Goal: Information Seeking & Learning: Learn about a topic

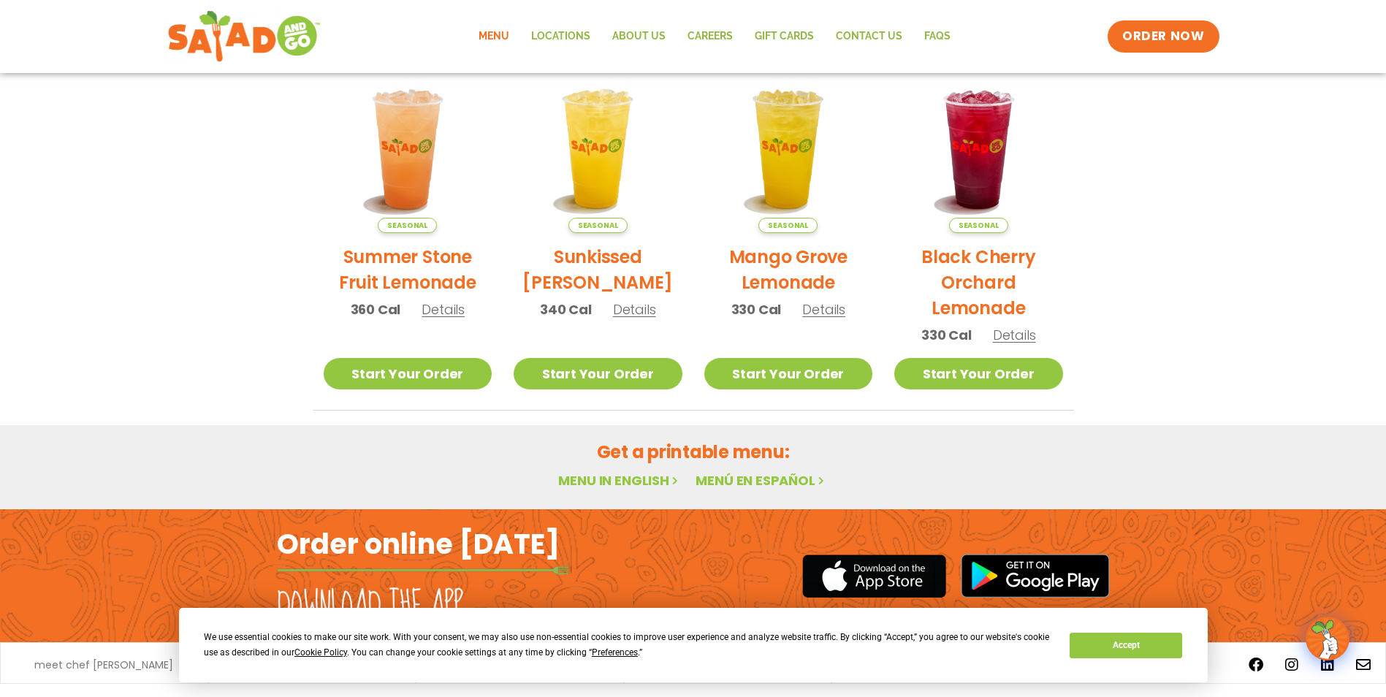
scroll to position [752, 0]
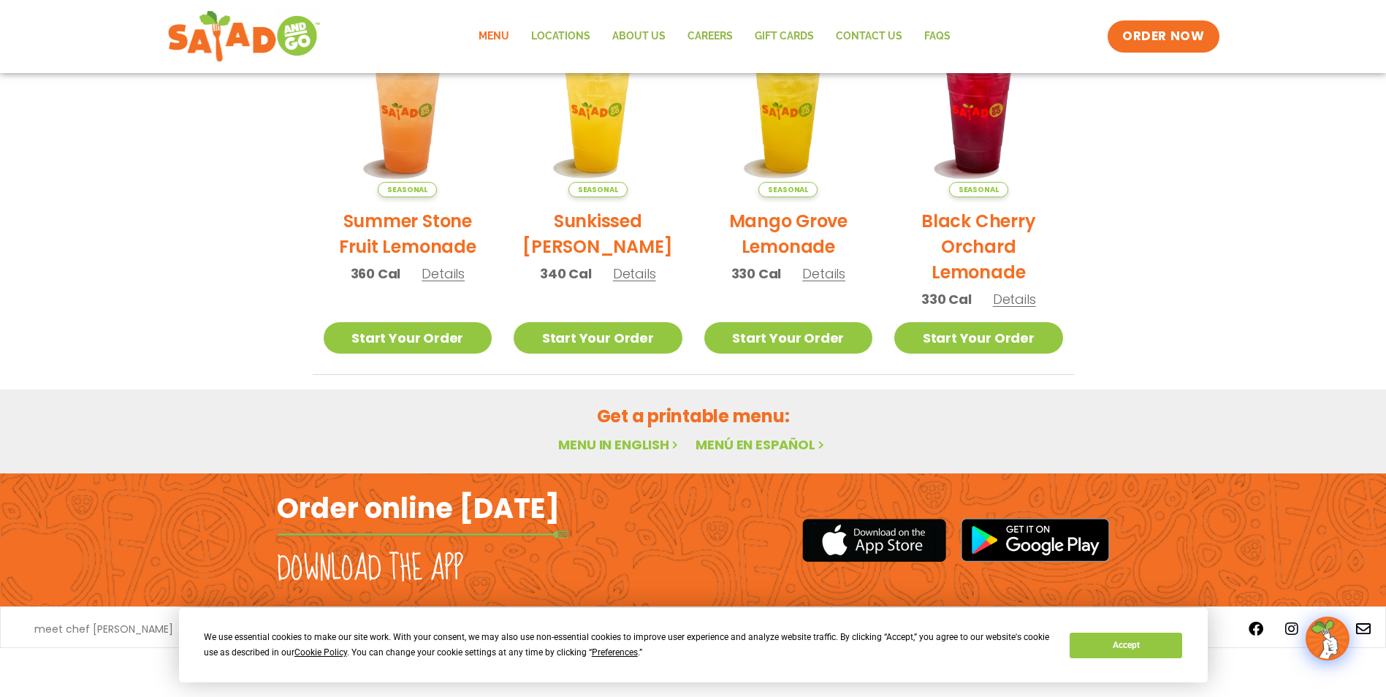
click at [636, 444] on link "Menu in English" at bounding box center [619, 445] width 123 height 18
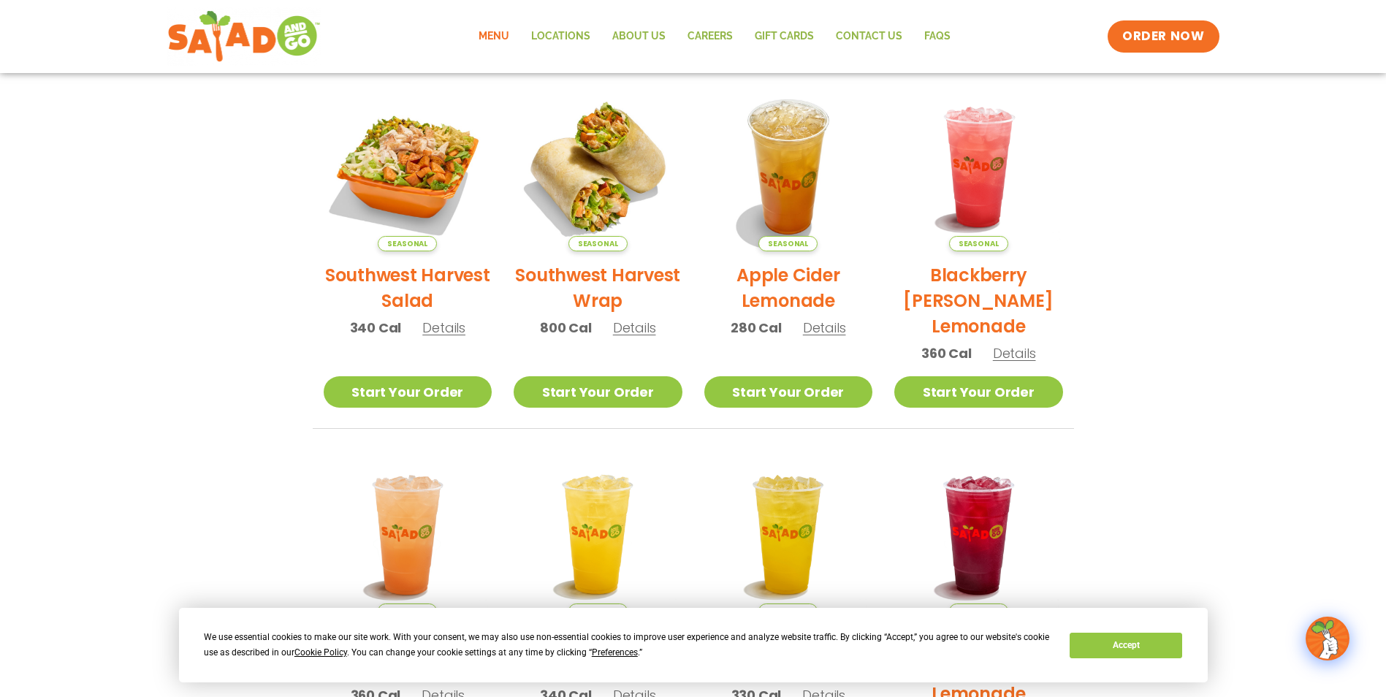
scroll to position [313, 0]
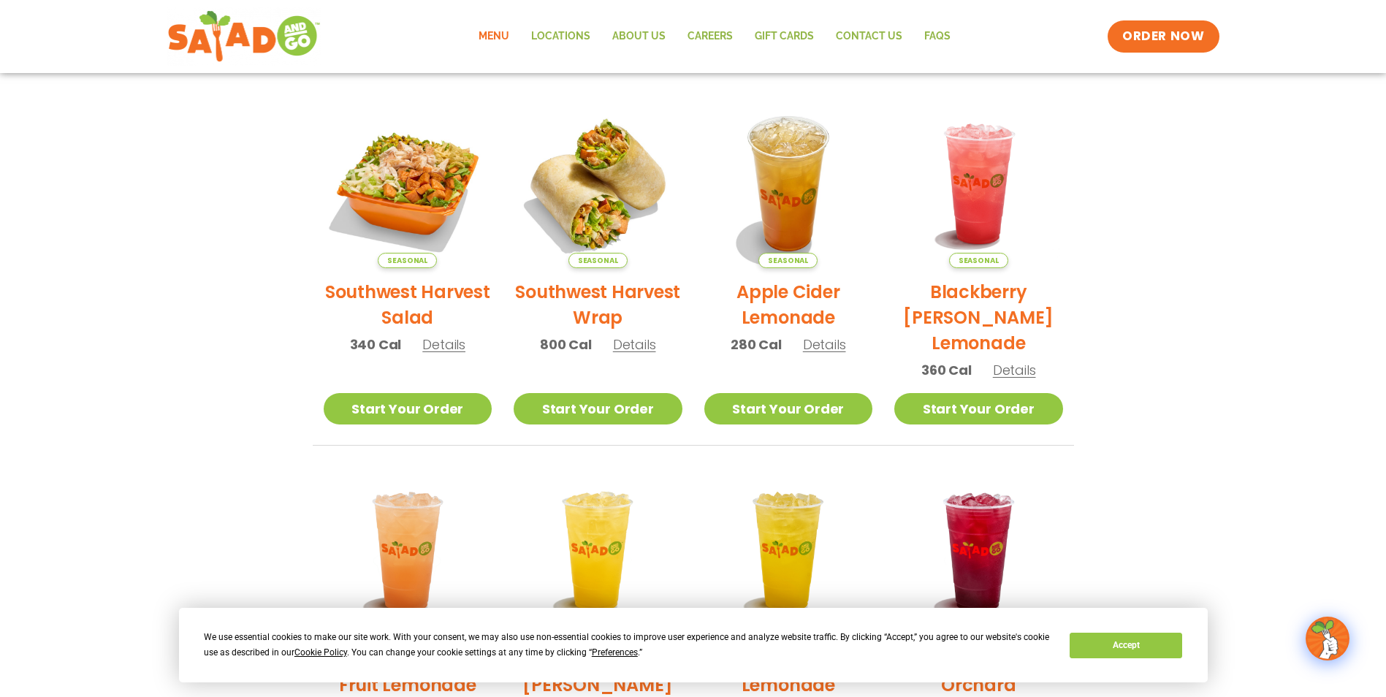
click at [580, 290] on h2 "Southwest Harvest Wrap" at bounding box center [598, 304] width 169 height 51
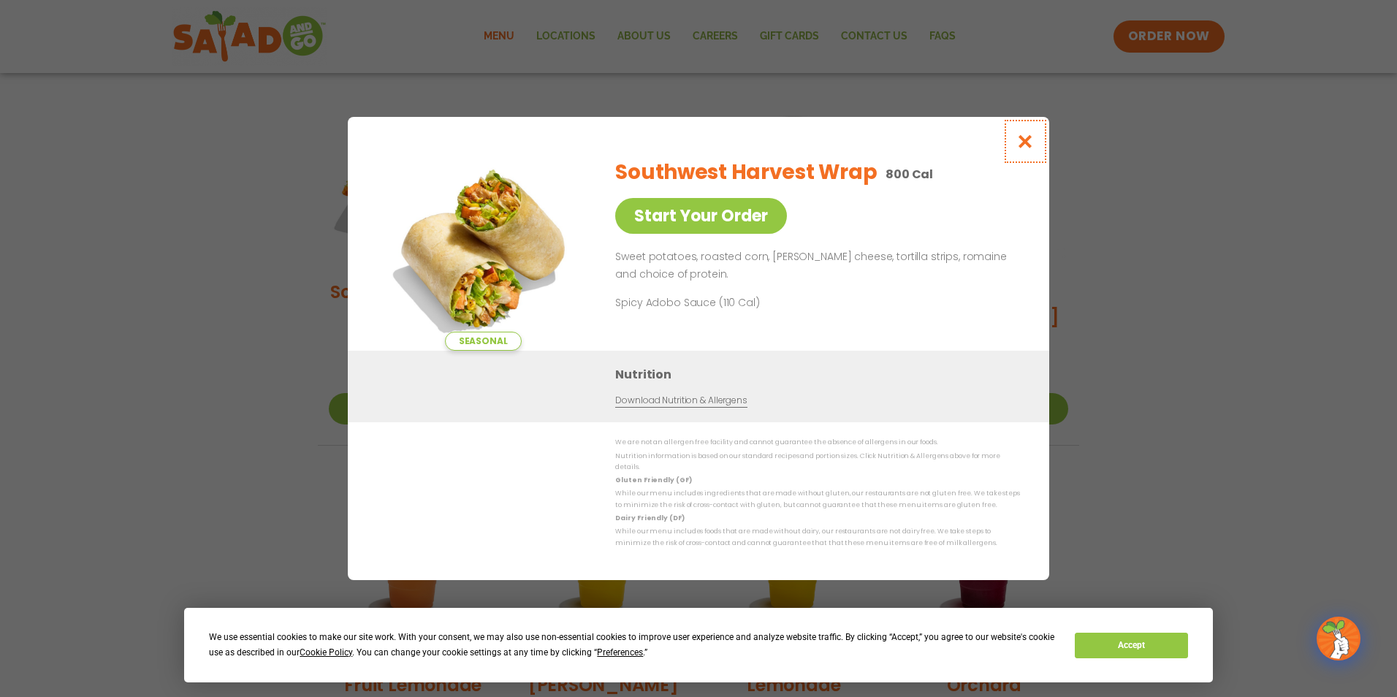
click at [1024, 148] on icon "Close modal" at bounding box center [1025, 141] width 18 height 15
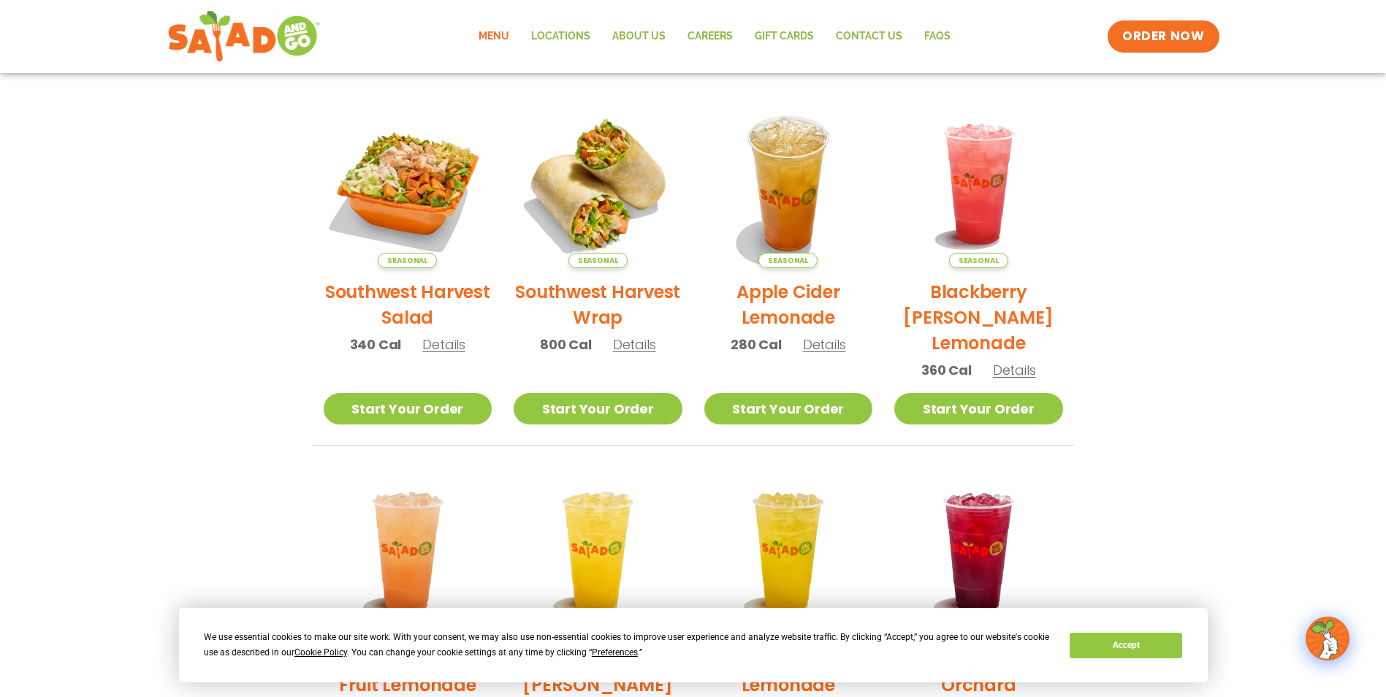
click at [501, 35] on link "Menu" at bounding box center [494, 37] width 53 height 34
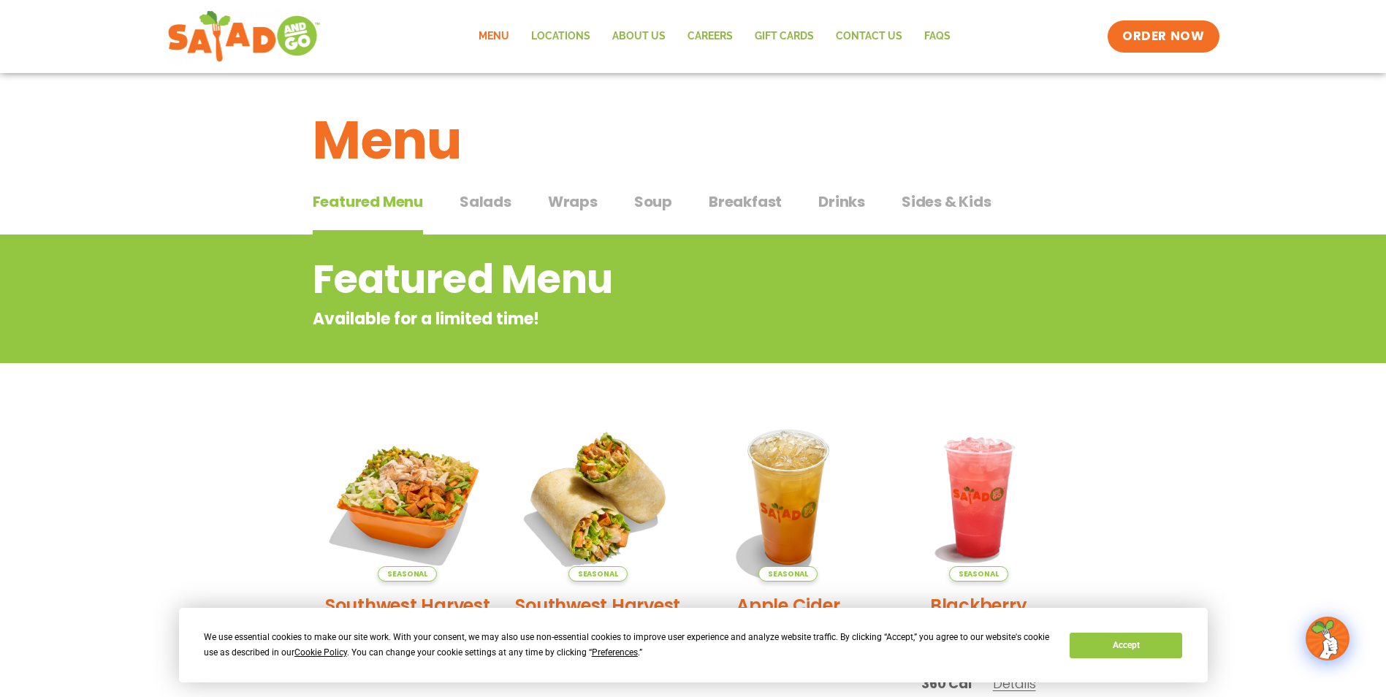
click at [489, 200] on span "Salads" at bounding box center [486, 202] width 52 height 22
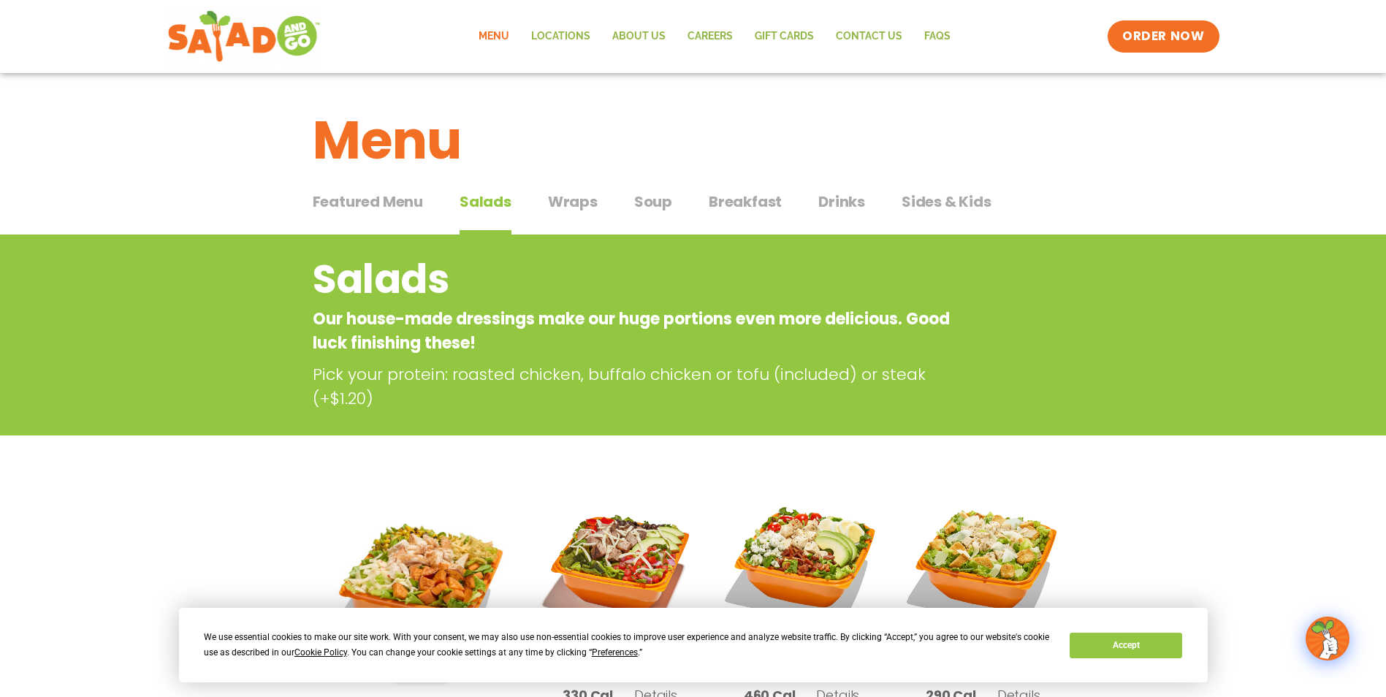
click at [582, 202] on span "Wraps" at bounding box center [573, 202] width 50 height 22
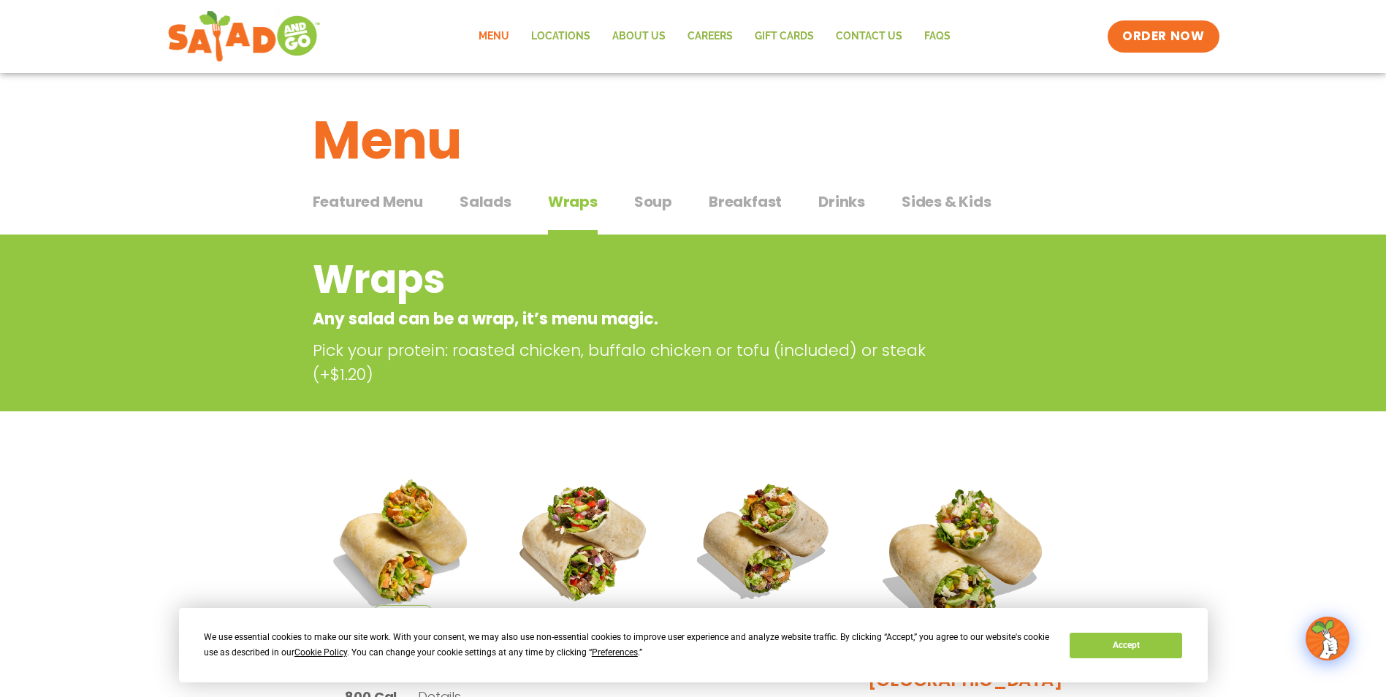
click at [838, 202] on span "Drinks" at bounding box center [841, 202] width 47 height 22
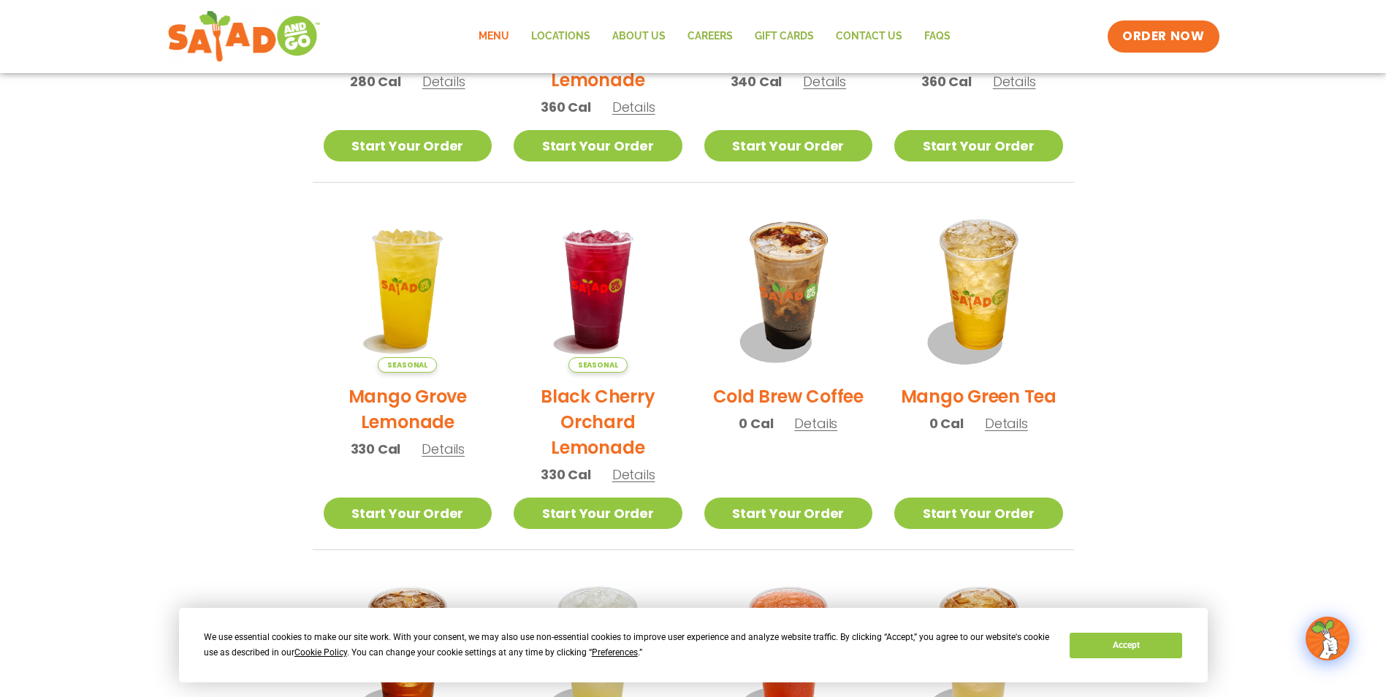
scroll to position [607, 0]
